Goal: Information Seeking & Learning: Learn about a topic

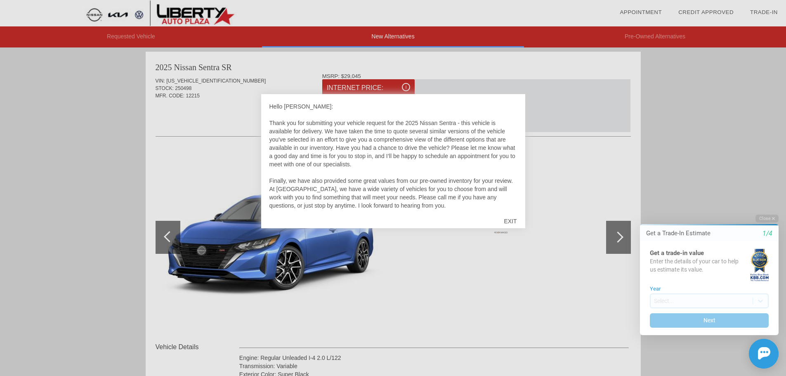
click at [511, 220] on div "EXIT" at bounding box center [509, 221] width 29 height 25
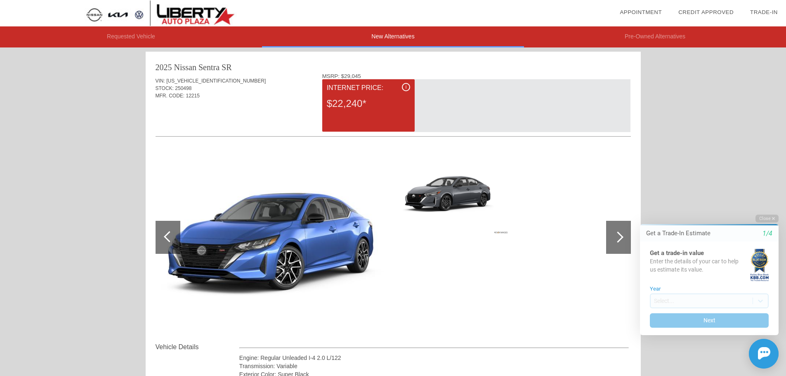
click at [613, 237] on div at bounding box center [617, 236] width 11 height 11
click at [619, 234] on div at bounding box center [617, 236] width 11 height 11
click at [619, 233] on div at bounding box center [618, 237] width 25 height 33
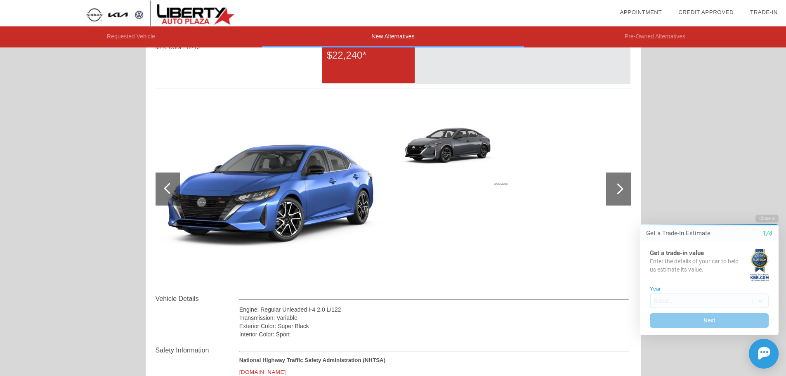
scroll to position [466, 0]
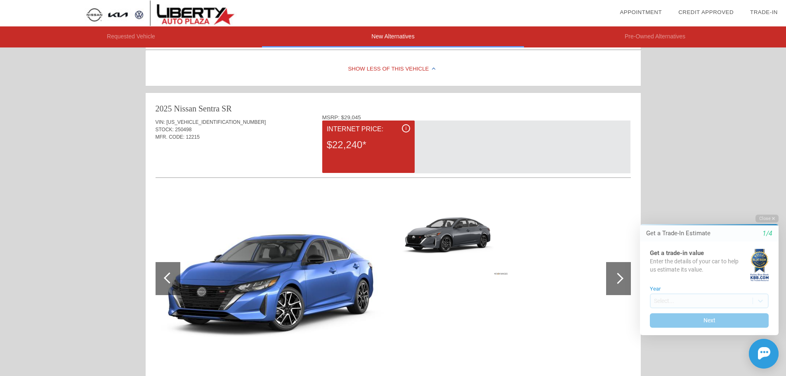
click at [306, 274] on img at bounding box center [272, 278] width 234 height 175
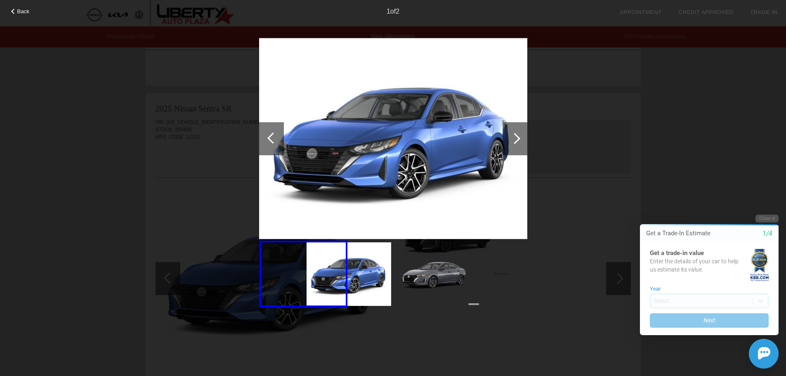
click at [353, 271] on img at bounding box center [348, 274] width 85 height 64
click at [368, 268] on img at bounding box center [348, 274] width 85 height 64
click at [267, 131] on div at bounding box center [271, 138] width 25 height 33
click at [518, 139] on div at bounding box center [514, 138] width 11 height 11
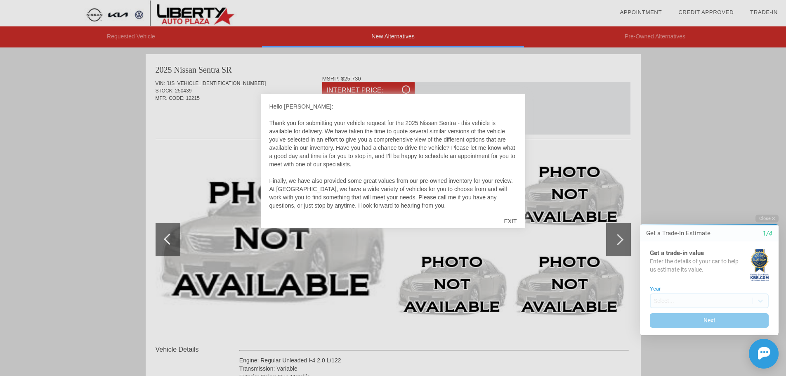
click at [508, 66] on div at bounding box center [393, 188] width 786 height 376
click at [408, 88] on div at bounding box center [393, 188] width 786 height 376
click at [510, 220] on div "EXIT" at bounding box center [509, 221] width 29 height 25
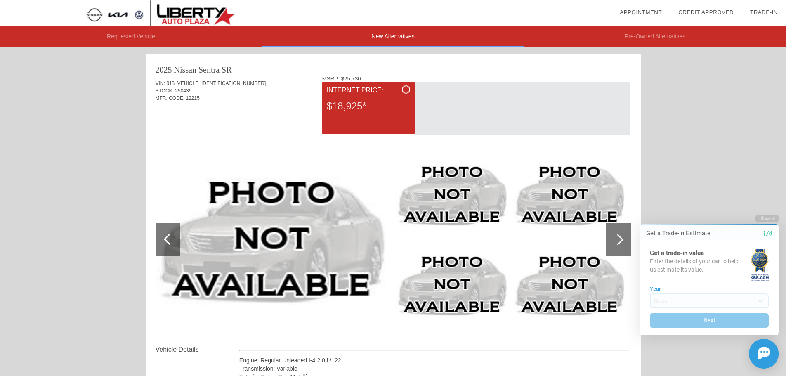
click at [408, 88] on div "i" at bounding box center [406, 89] width 8 height 8
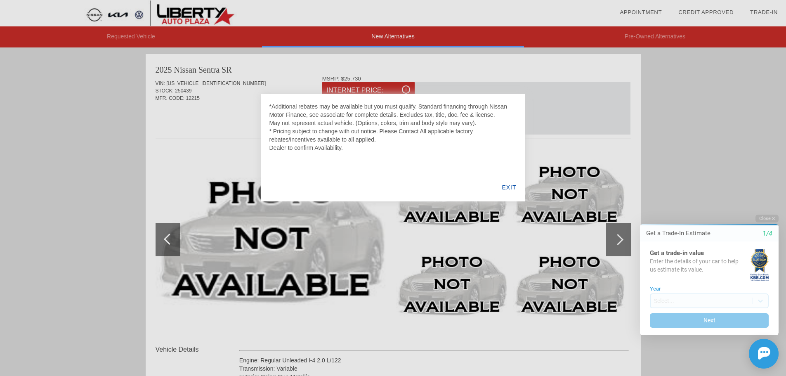
click at [505, 185] on div "EXIT" at bounding box center [509, 187] width 32 height 28
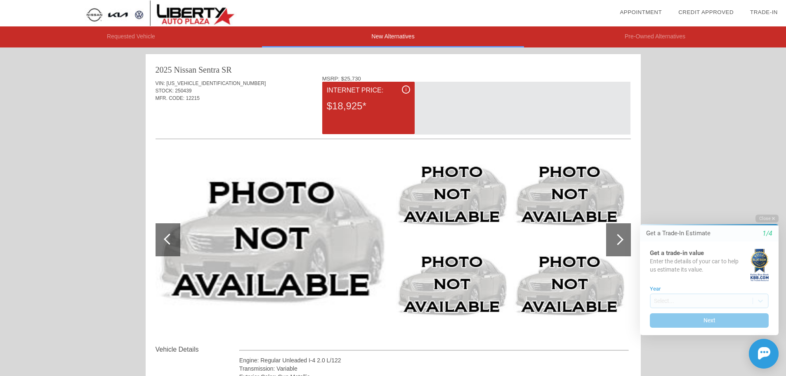
click at [174, 12] on img at bounding box center [158, 13] width 317 height 26
